Goal: Information Seeking & Learning: Learn about a topic

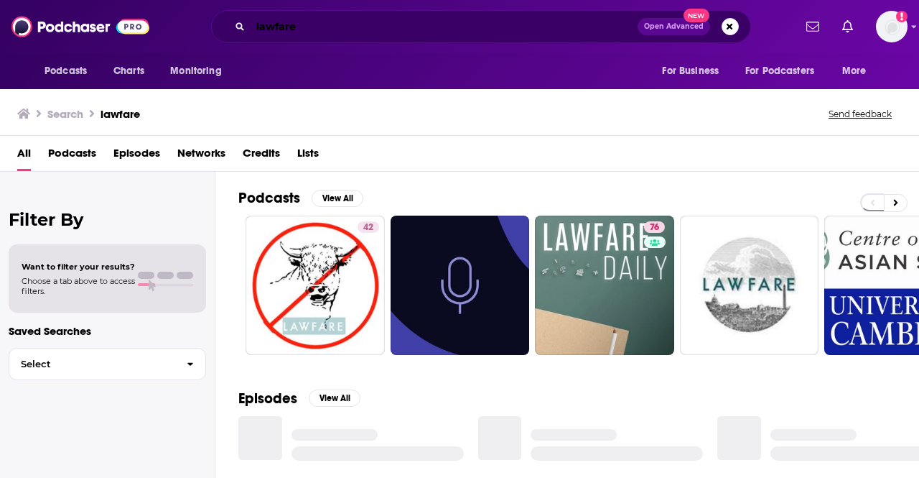
click at [277, 28] on input "lawfare" at bounding box center [444, 26] width 387 height 23
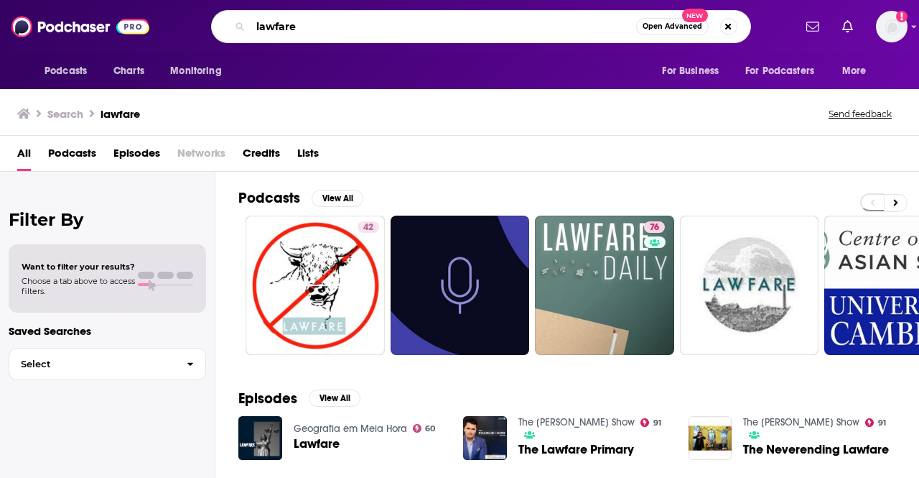
click at [277, 28] on input "lawfare" at bounding box center [444, 26] width 386 height 23
type input "balanced ballerina"
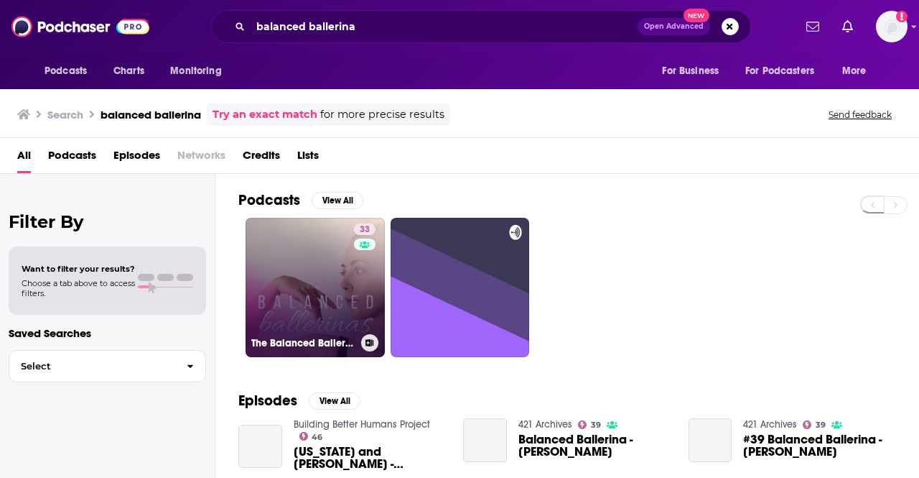
click at [313, 277] on link "33 The Balanced Ballerinas Podcast" at bounding box center [315, 287] width 139 height 139
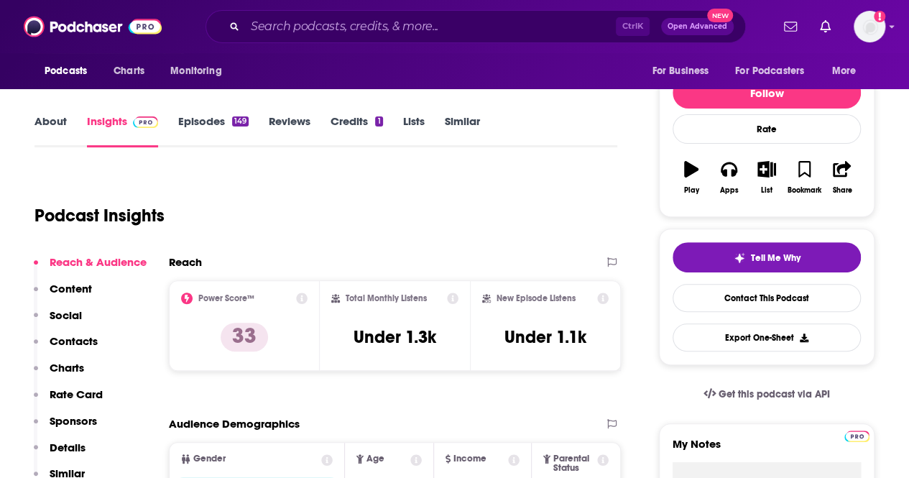
scroll to position [160, 0]
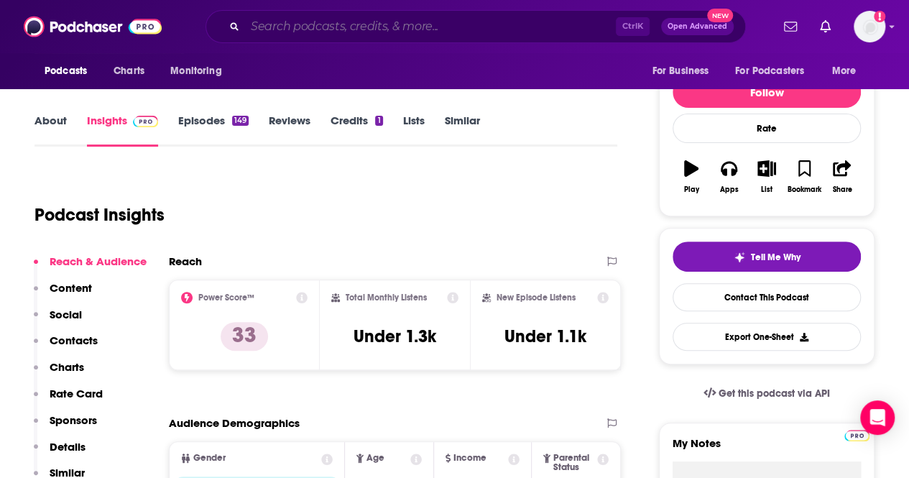
click at [293, 22] on input "Search podcasts, credits, & more..." at bounding box center [430, 26] width 371 height 23
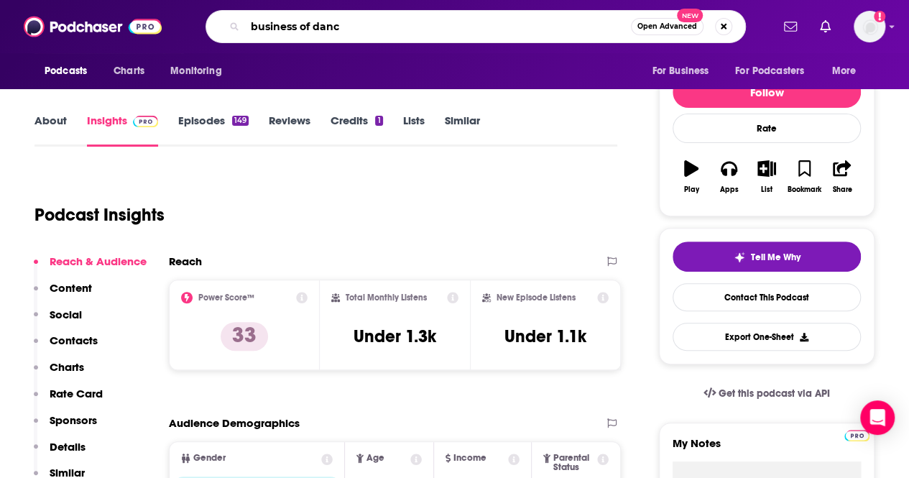
type input "business of dance"
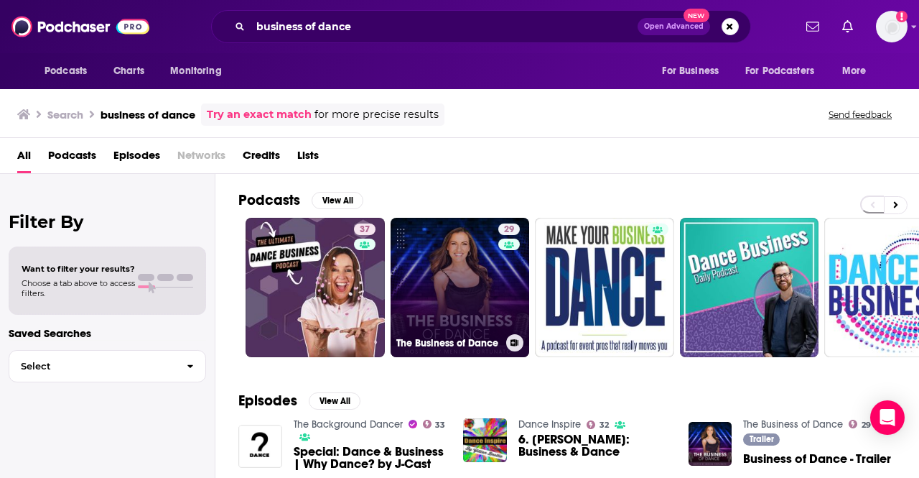
click at [452, 279] on link "29 The Business of Dance" at bounding box center [460, 287] width 139 height 139
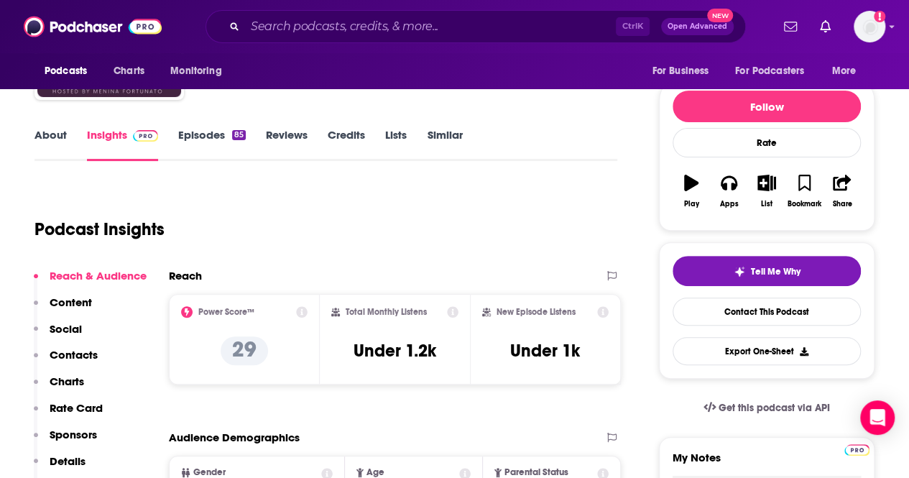
scroll to position [149, 0]
